Goal: Task Accomplishment & Management: Manage account settings

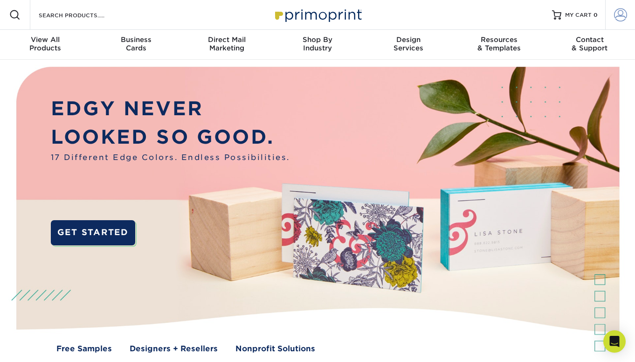
type input "[PERSON_NAME][EMAIL_ADDRESS][DOMAIN_NAME]"
click at [617, 11] on span at bounding box center [620, 14] width 13 height 13
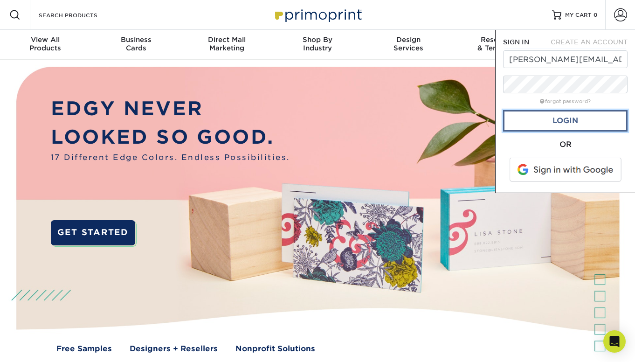
click at [560, 122] on link "Login" at bounding box center [565, 120] width 124 height 21
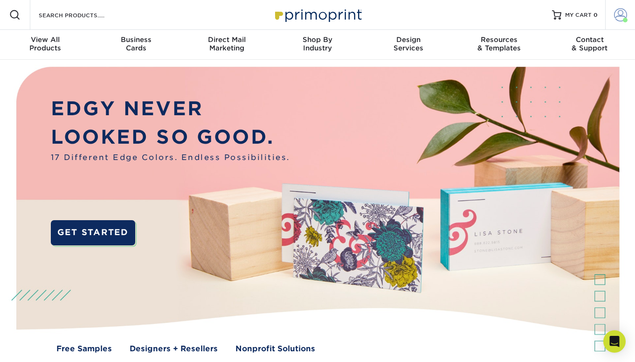
click at [621, 14] on span at bounding box center [620, 14] width 13 height 13
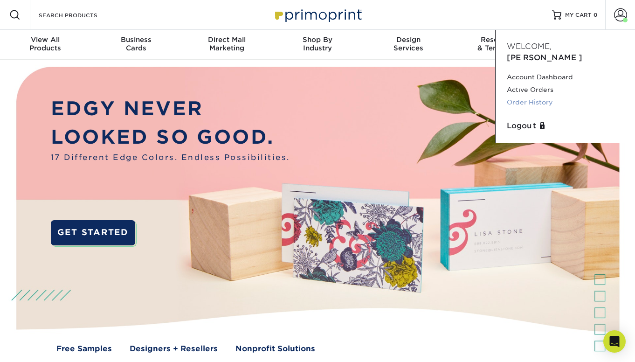
click at [532, 96] on link "Order History" at bounding box center [565, 102] width 117 height 13
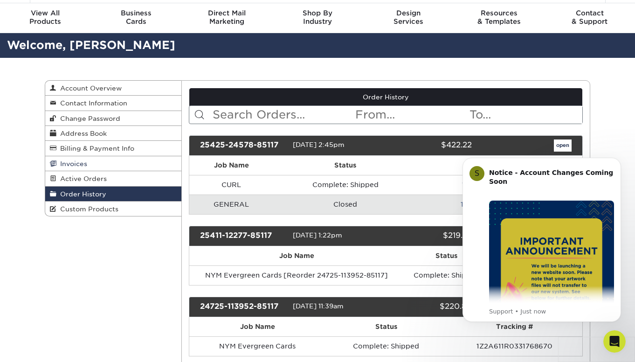
click at [107, 161] on link "Invoices" at bounding box center [113, 163] width 136 height 15
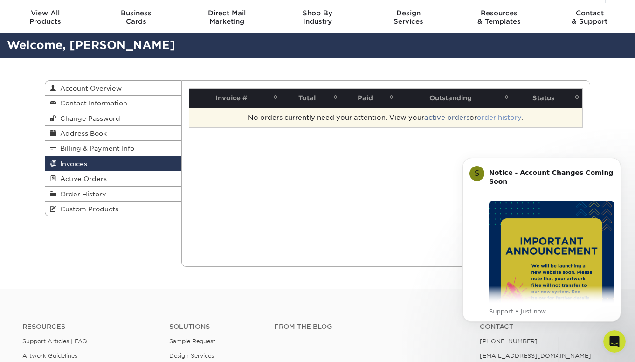
click at [495, 119] on link "order history" at bounding box center [499, 117] width 44 height 7
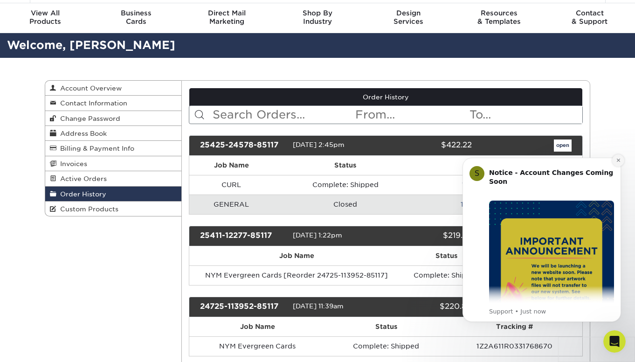
click at [619, 161] on icon "Dismiss notification" at bounding box center [618, 160] width 5 height 5
